Goal: Navigation & Orientation: Find specific page/section

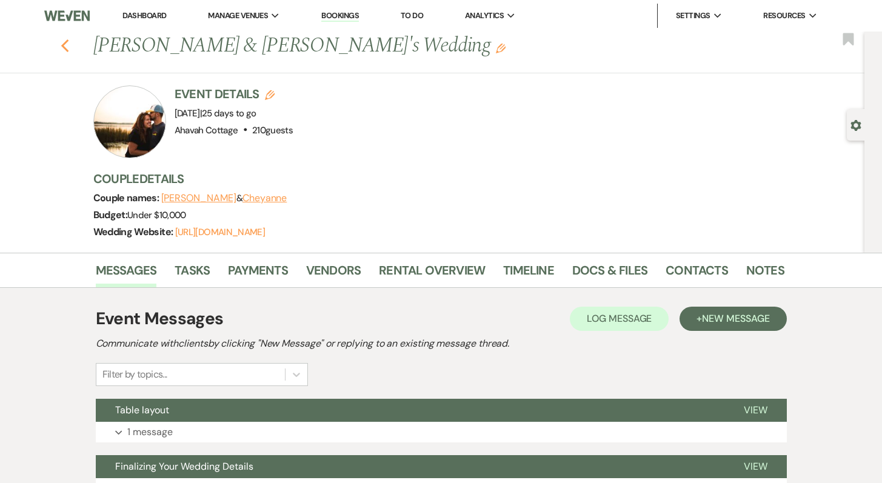
click at [69, 42] on use "button" at bounding box center [65, 45] width 8 height 13
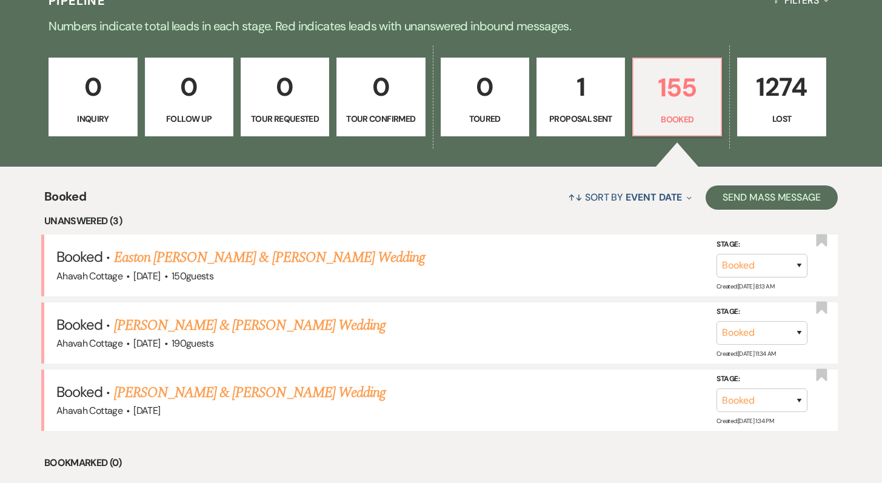
scroll to position [304, 0]
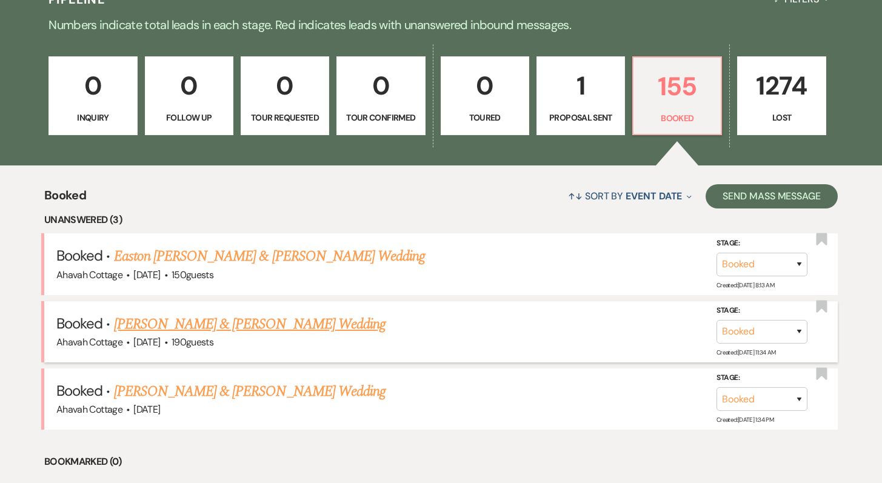
click at [281, 322] on link "[PERSON_NAME] & [PERSON_NAME] Wedding" at bounding box center [250, 324] width 272 height 22
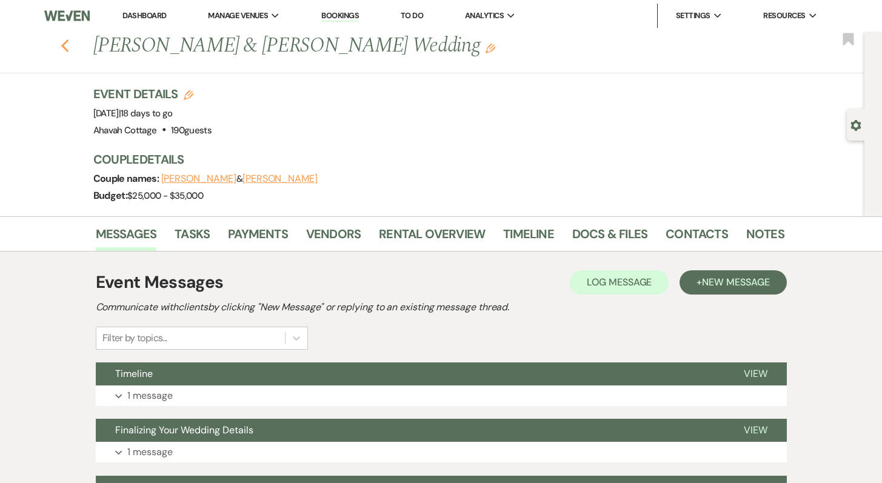
click at [70, 47] on icon "Previous" at bounding box center [65, 46] width 9 height 15
